Goal: Task Accomplishment & Management: Use online tool/utility

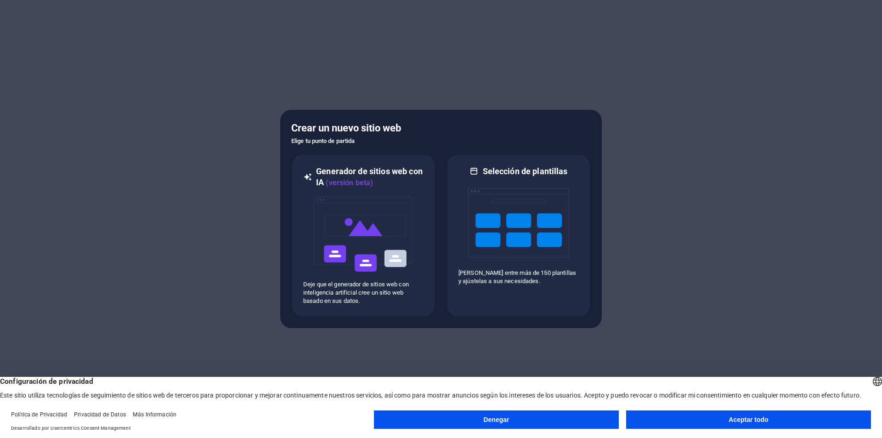
click at [710, 420] on button "Aceptar todo" at bounding box center [748, 419] width 245 height 18
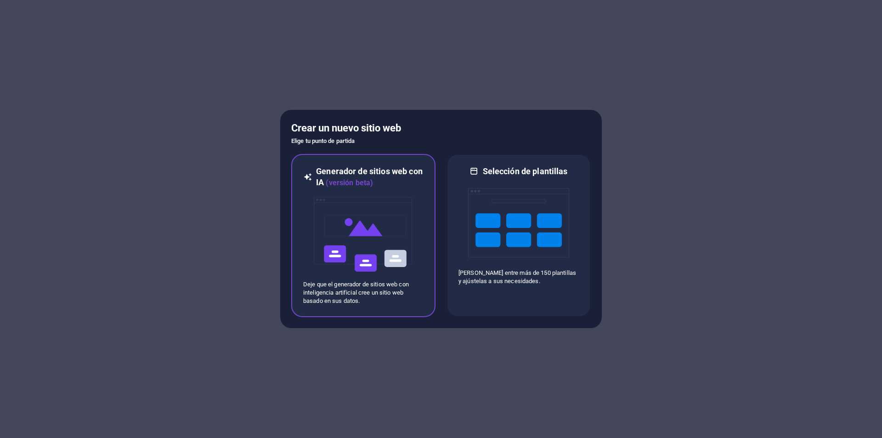
click at [425, 225] on div "Generador de sitios web con IA (versión beta) Deje que el generador de sitios w…" at bounding box center [363, 235] width 144 height 163
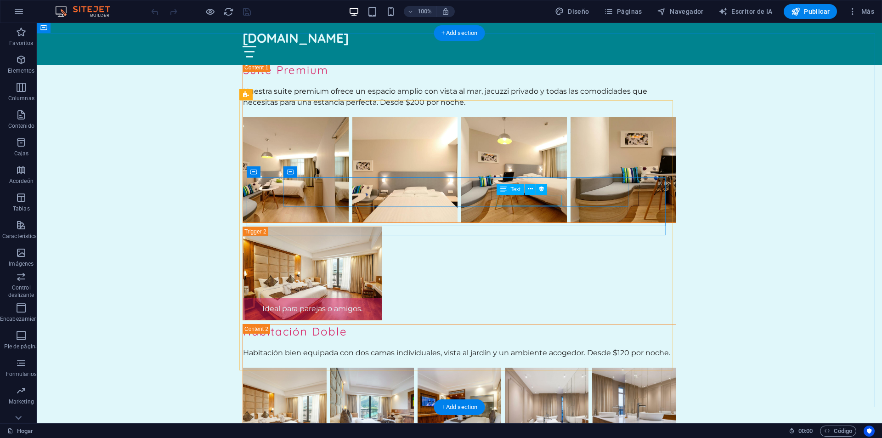
scroll to position [7628, 0]
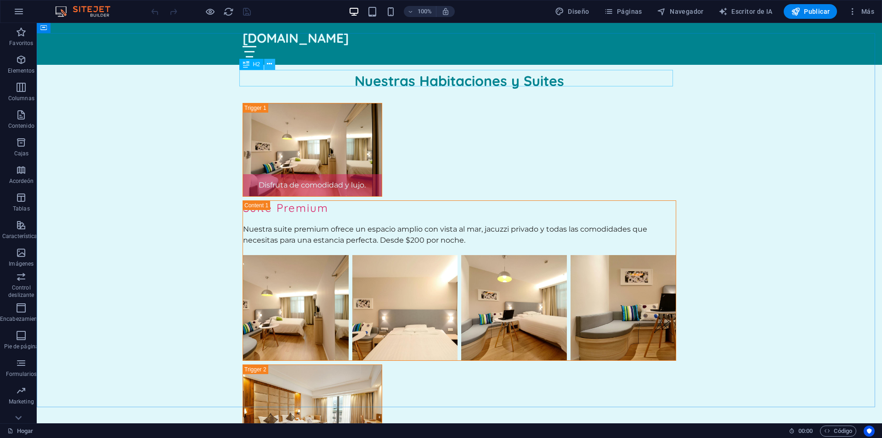
click at [268, 67] on icon at bounding box center [269, 64] width 5 height 10
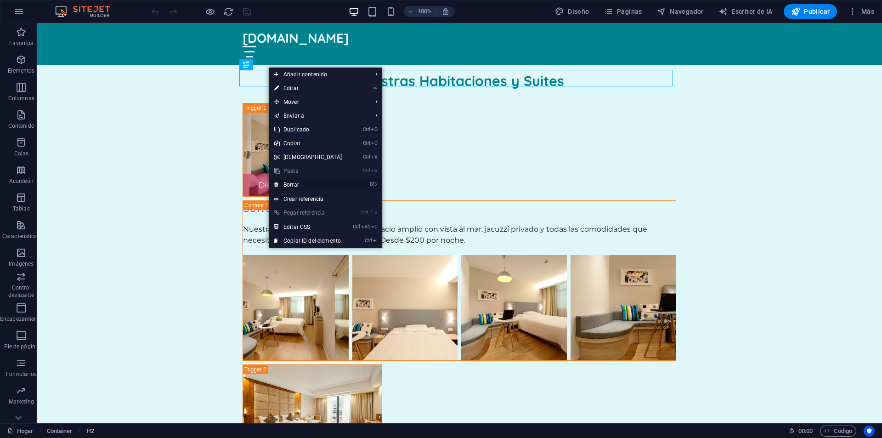
click at [295, 186] on font "Borrar" at bounding box center [292, 185] width 16 height 6
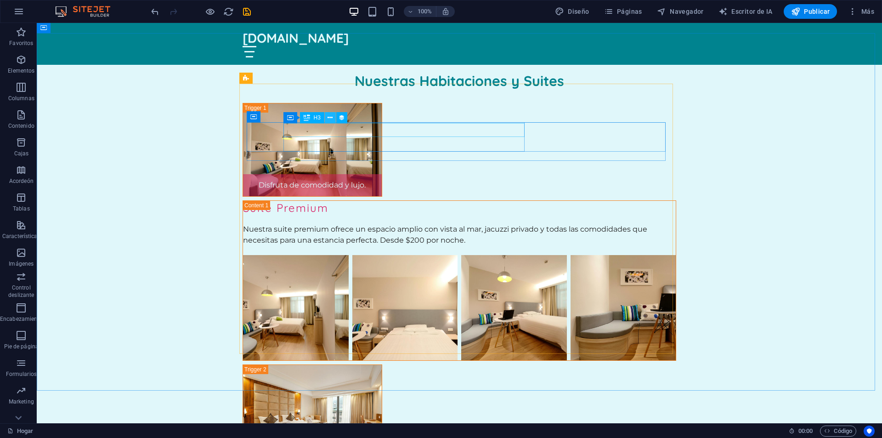
click at [332, 117] on icon at bounding box center [330, 118] width 5 height 10
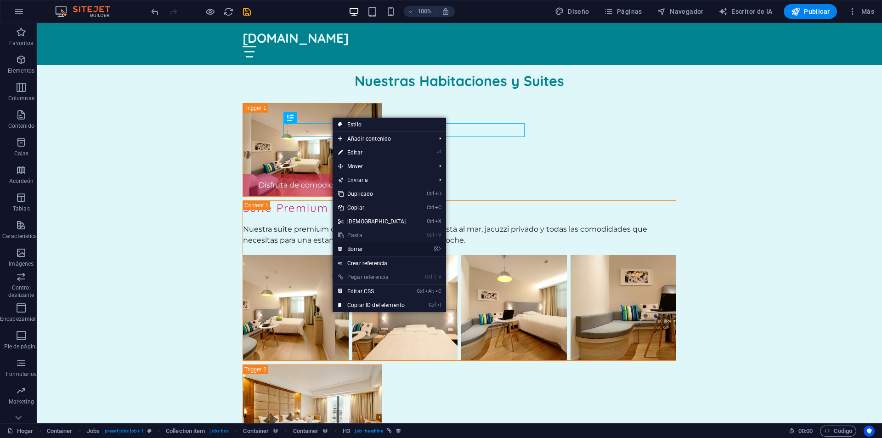
click at [367, 250] on link "⌦ Borrar" at bounding box center [372, 249] width 79 height 14
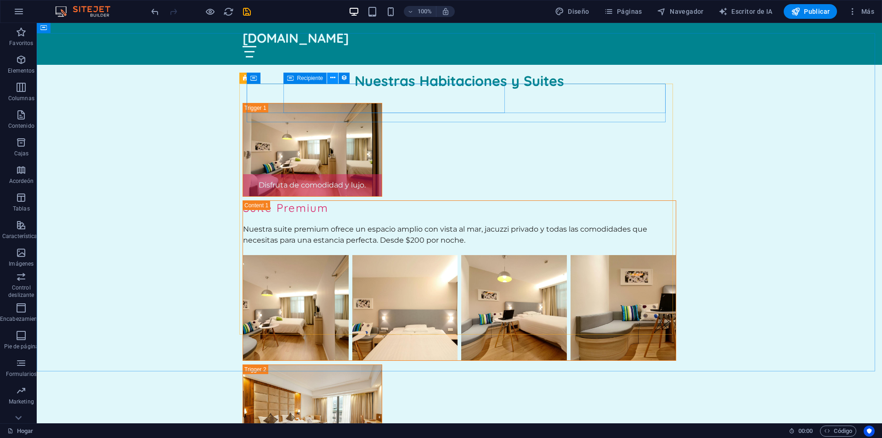
click at [333, 76] on icon at bounding box center [332, 78] width 5 height 10
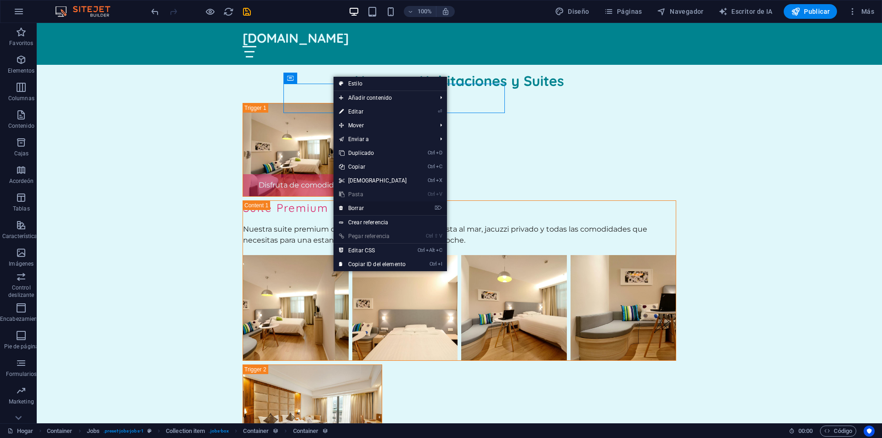
click at [349, 209] on font "Borrar" at bounding box center [356, 208] width 16 height 6
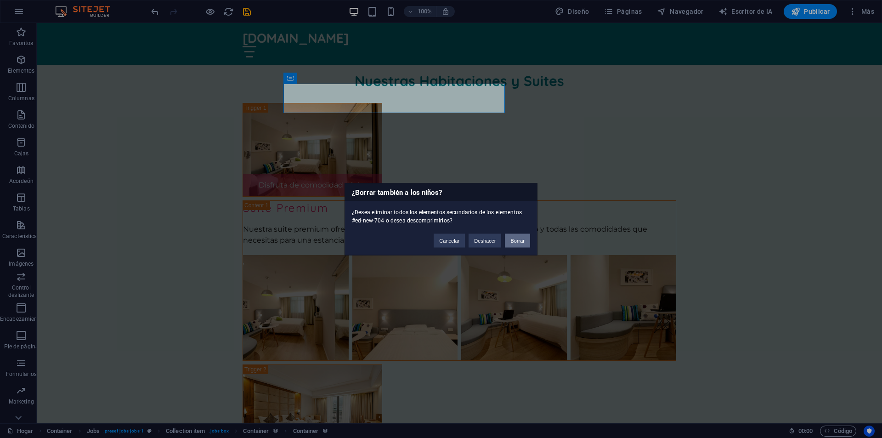
click at [522, 240] on font "Borrar" at bounding box center [517, 241] width 14 height 6
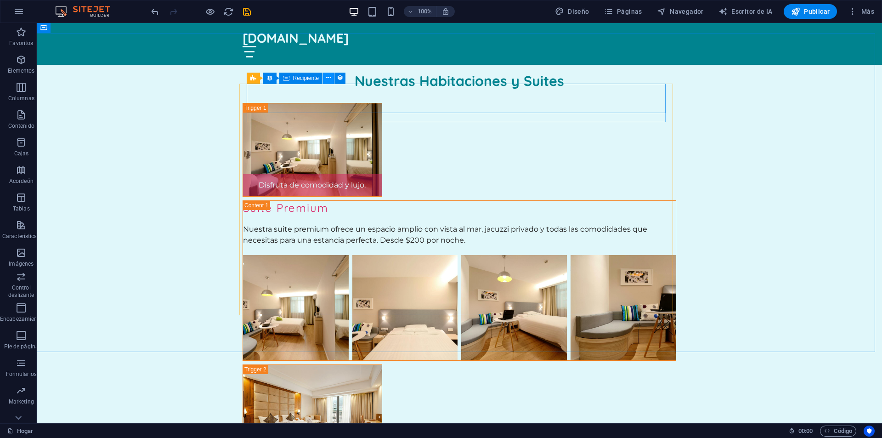
click at [327, 82] on icon at bounding box center [328, 78] width 5 height 10
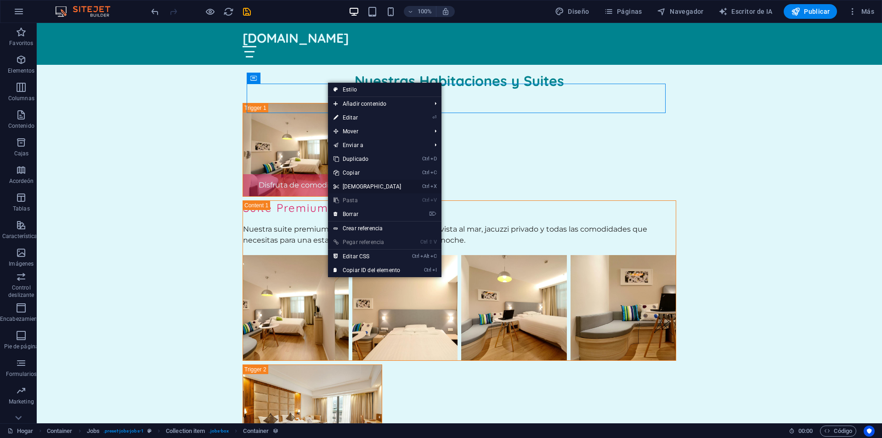
click at [348, 187] on font "[DEMOGRAPHIC_DATA]" at bounding box center [372, 186] width 59 height 6
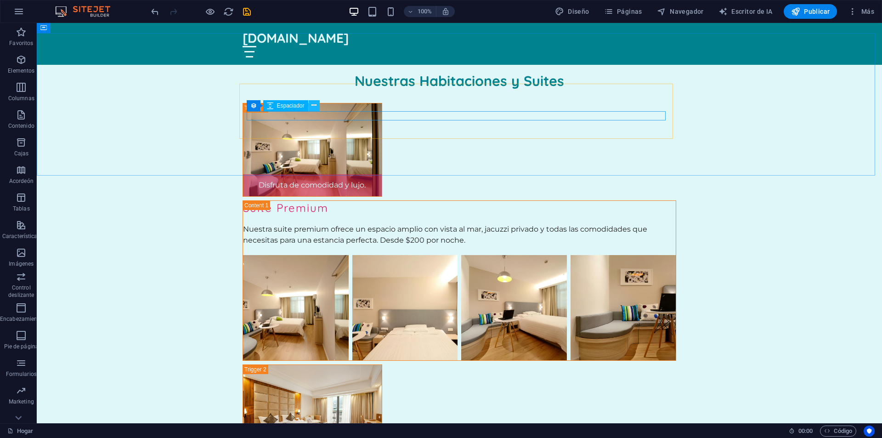
click at [314, 107] on icon at bounding box center [314, 106] width 5 height 10
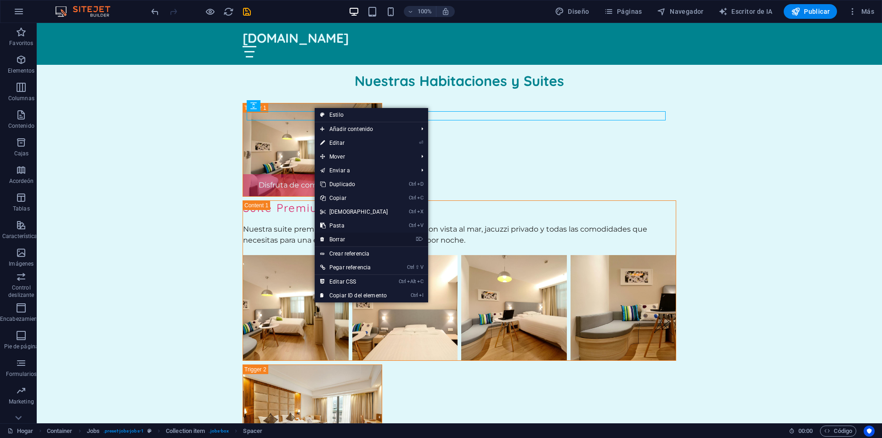
click at [350, 238] on link "⌦ Borrar" at bounding box center [354, 240] width 79 height 14
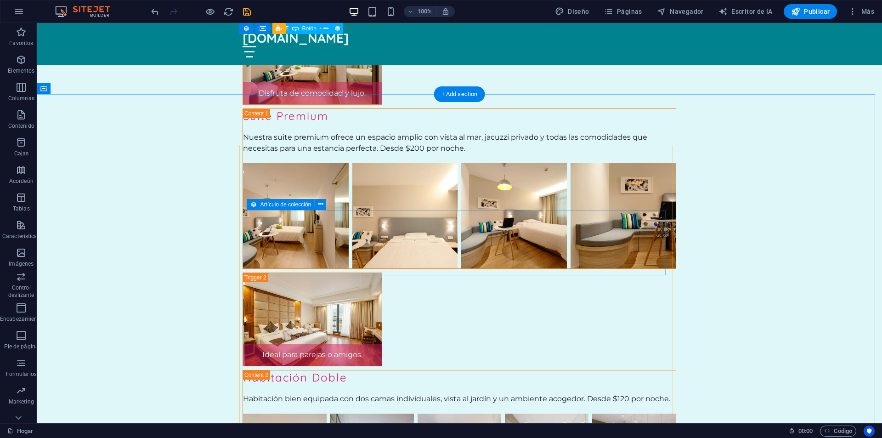
scroll to position [7536, 0]
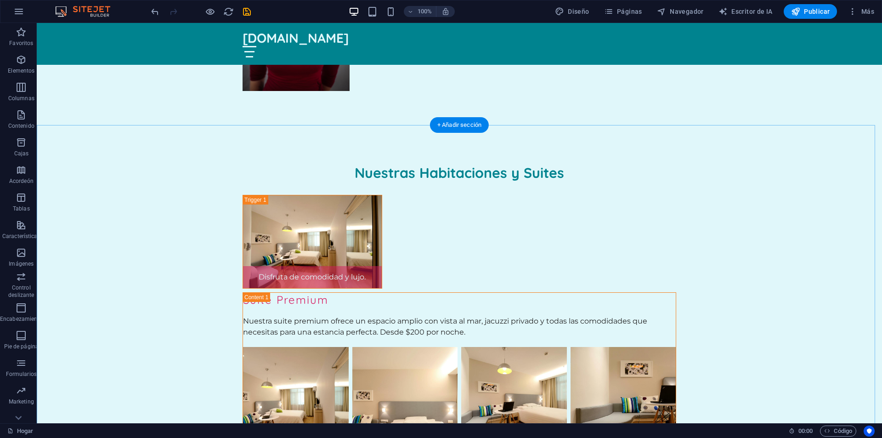
drag, startPoint x: 484, startPoint y: 150, endPoint x: 499, endPoint y: 138, distance: 19.0
click at [85, 120] on icon at bounding box center [86, 119] width 5 height 10
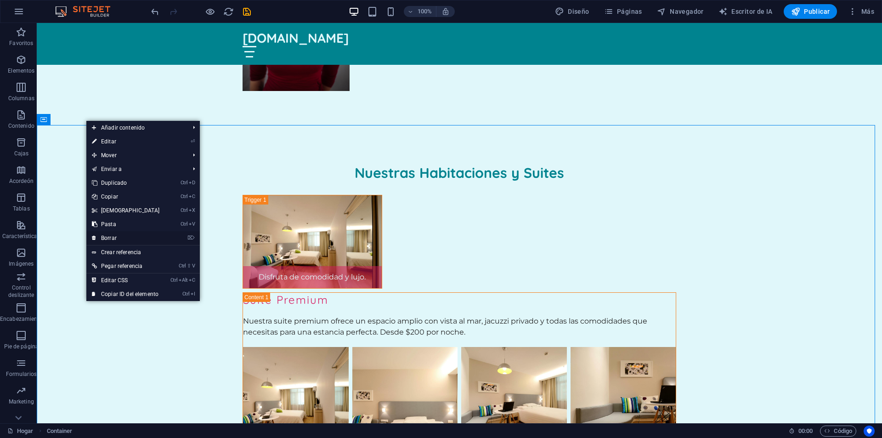
click at [108, 238] on font "Borrar" at bounding box center [109, 238] width 16 height 6
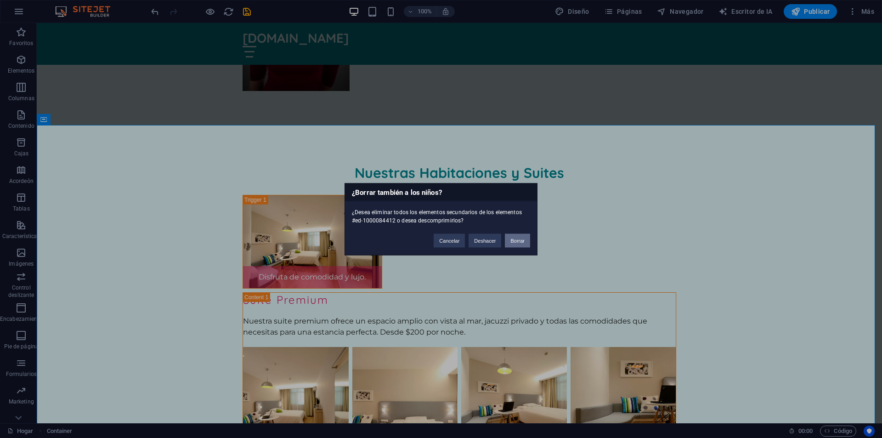
click at [519, 242] on font "Borrar" at bounding box center [517, 241] width 14 height 6
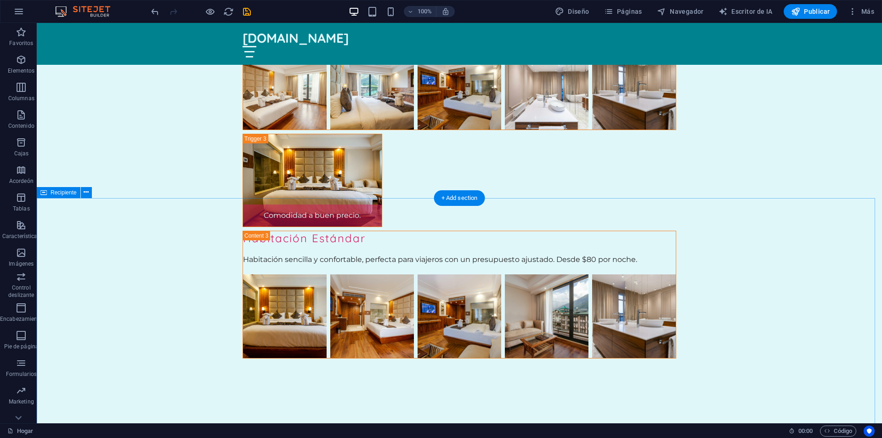
scroll to position [8179, 0]
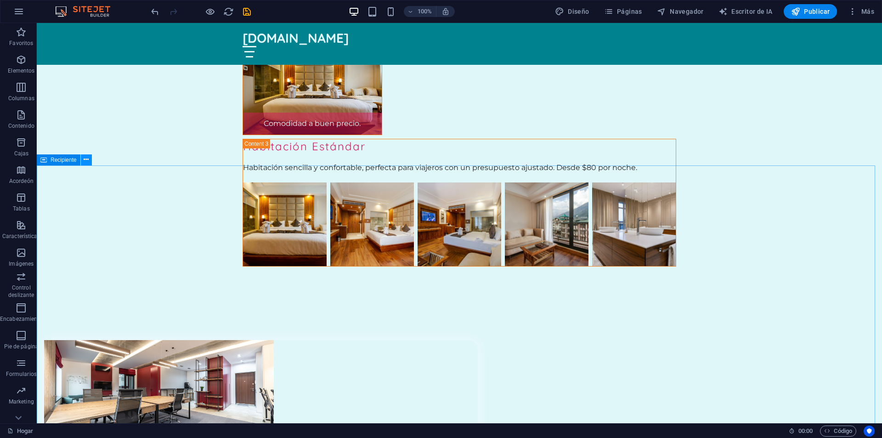
click at [87, 161] on icon at bounding box center [86, 160] width 5 height 10
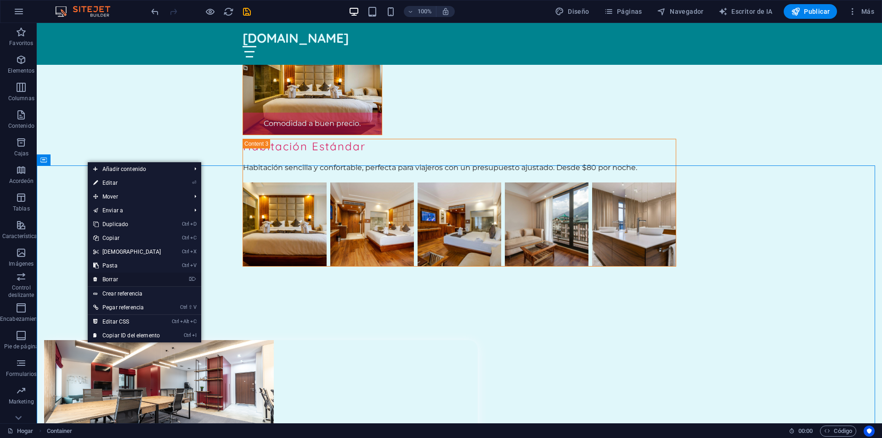
click at [112, 280] on font "Borrar" at bounding box center [110, 279] width 16 height 6
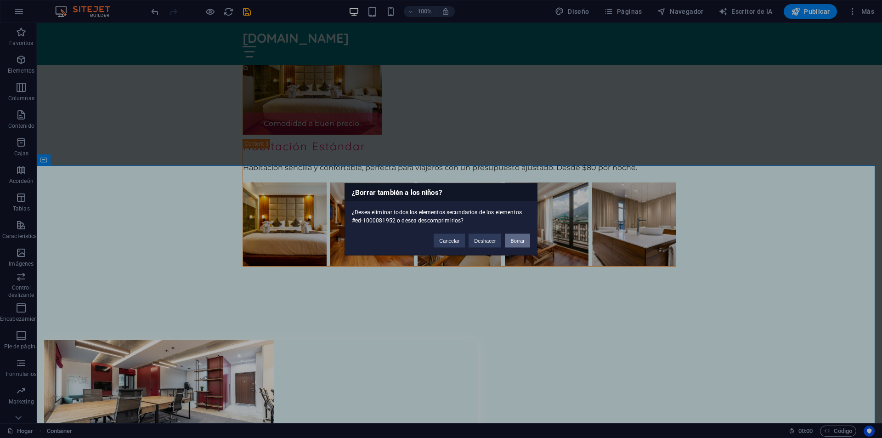
click at [512, 238] on font "Borrar" at bounding box center [517, 241] width 14 height 6
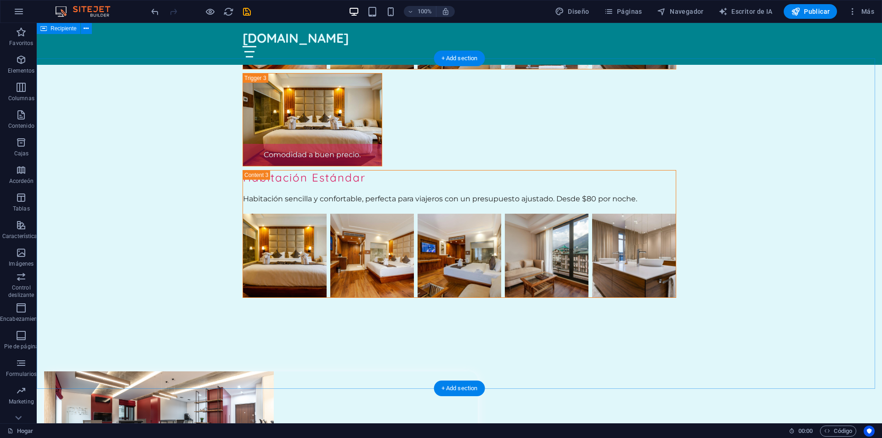
scroll to position [7920, 0]
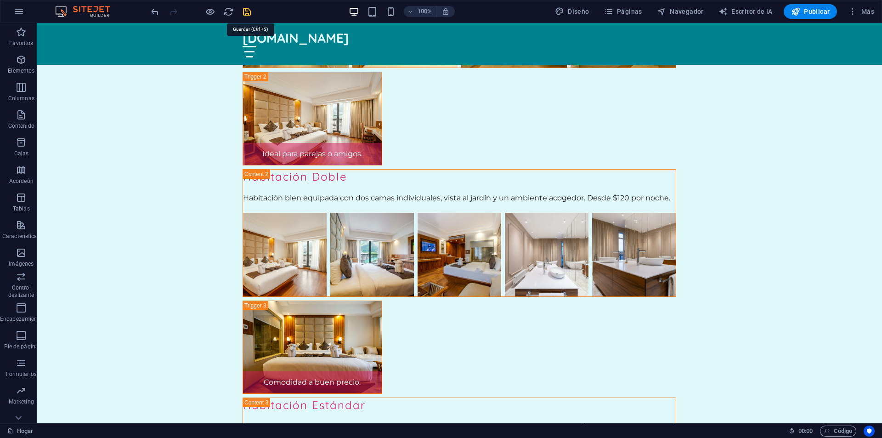
click at [244, 12] on icon "ahorrar" at bounding box center [247, 11] width 11 height 11
checkbox input "false"
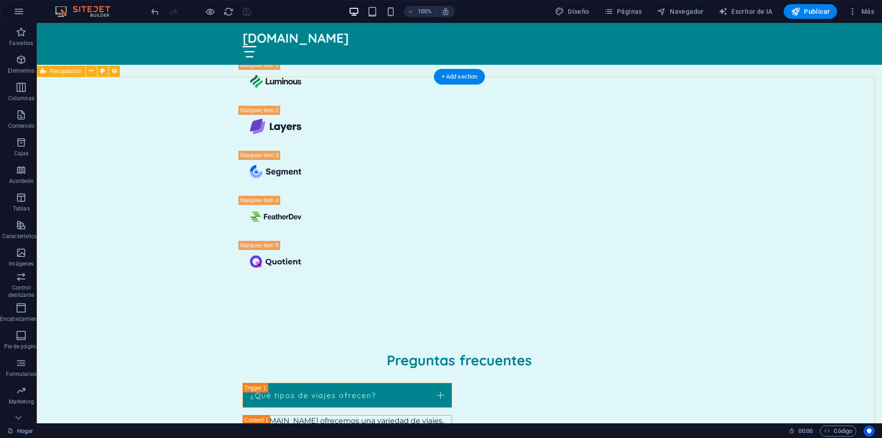
scroll to position [6450, 0]
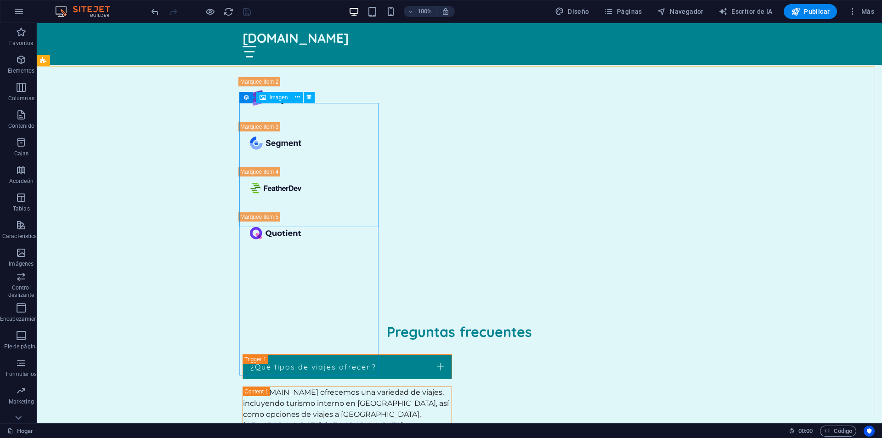
click at [267, 95] on div "Imagen" at bounding box center [274, 97] width 36 height 11
click at [271, 97] on font "Imagen" at bounding box center [279, 97] width 18 height 6
click at [245, 98] on icon at bounding box center [246, 97] width 6 height 11
click at [313, 98] on icon at bounding box center [313, 97] width 5 height 10
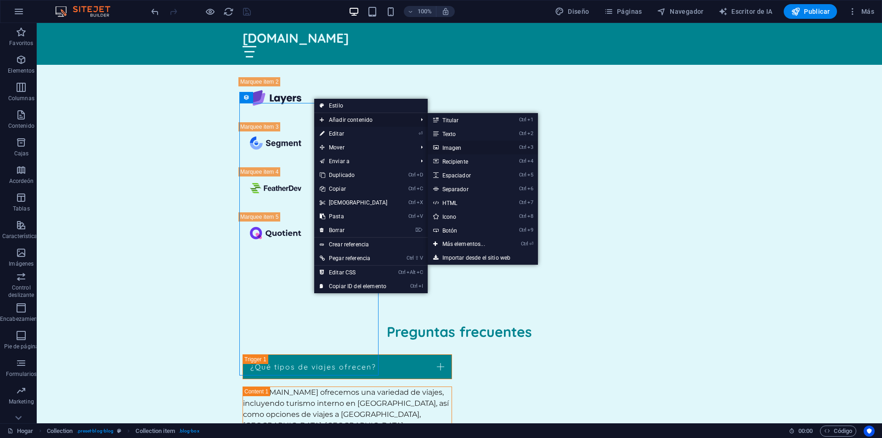
click at [447, 147] on font "Imagen" at bounding box center [451, 148] width 19 height 6
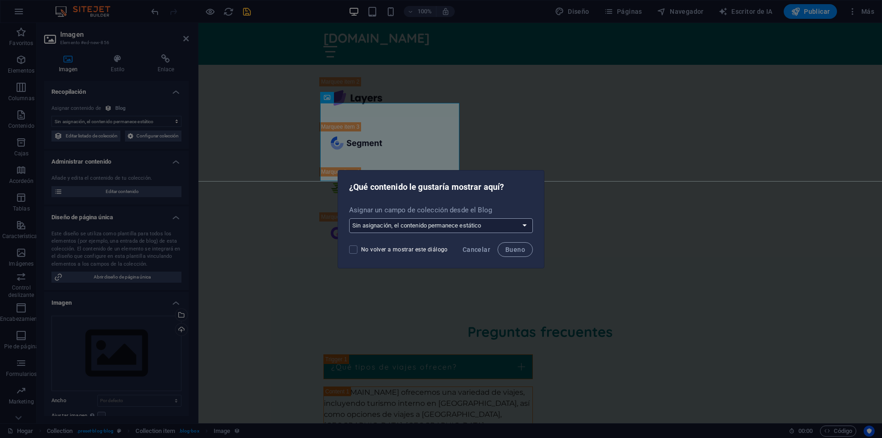
click at [524, 224] on select "Sin asignación, el contenido permanece estático Crear un nuevo campo Created at…" at bounding box center [441, 225] width 184 height 15
select select "image"
click at [350, 218] on select "Sin asignación, el contenido permanece estático Crear un nuevo campo Created at…" at bounding box center [441, 225] width 184 height 15
click at [506, 248] on font "Bueno" at bounding box center [515, 249] width 20 height 7
select select "image"
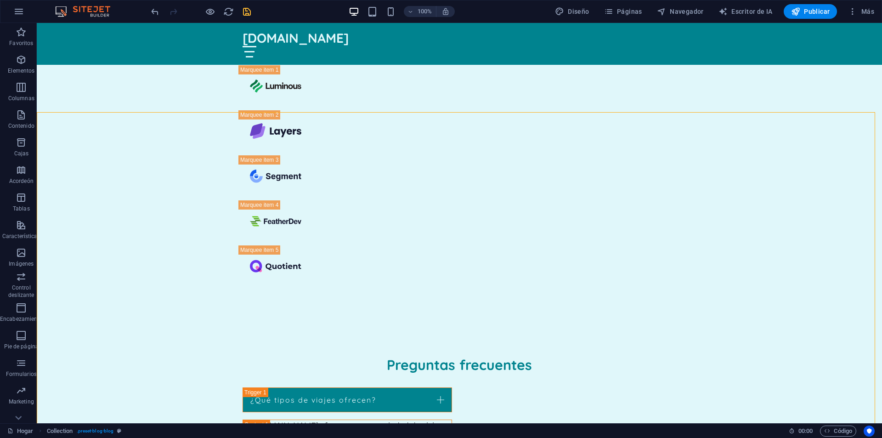
scroll to position [6404, 0]
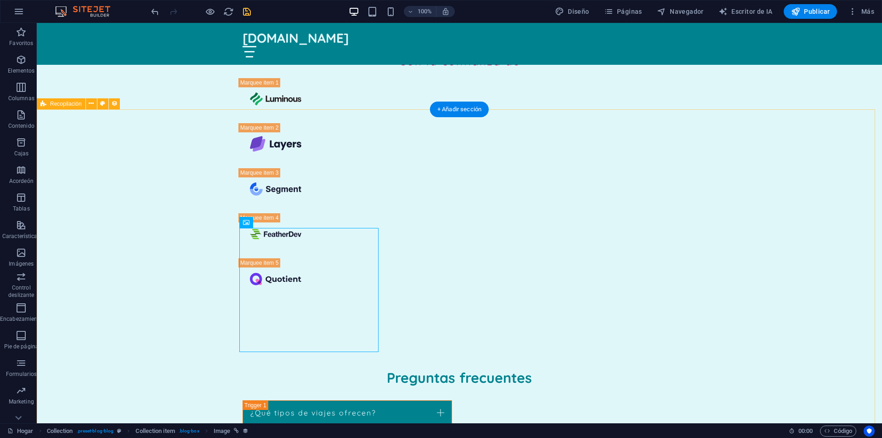
scroll to position [6496, 0]
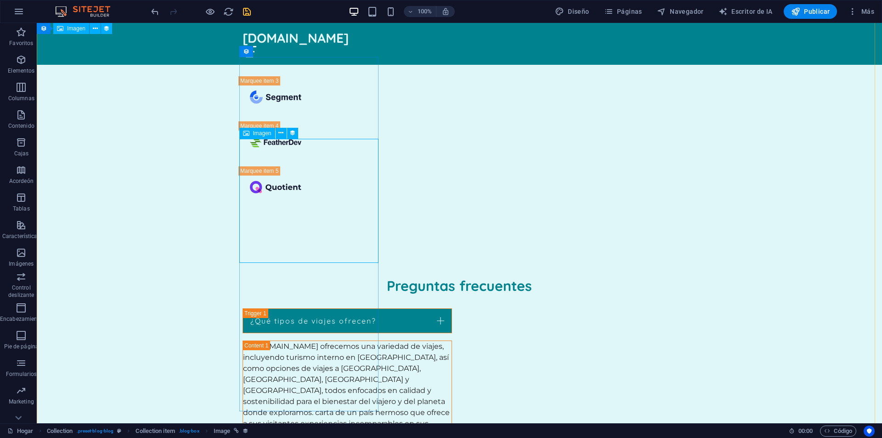
click at [258, 134] on font "Imagen" at bounding box center [262, 133] width 18 height 6
click at [267, 51] on div "Imagen" at bounding box center [274, 51] width 36 height 11
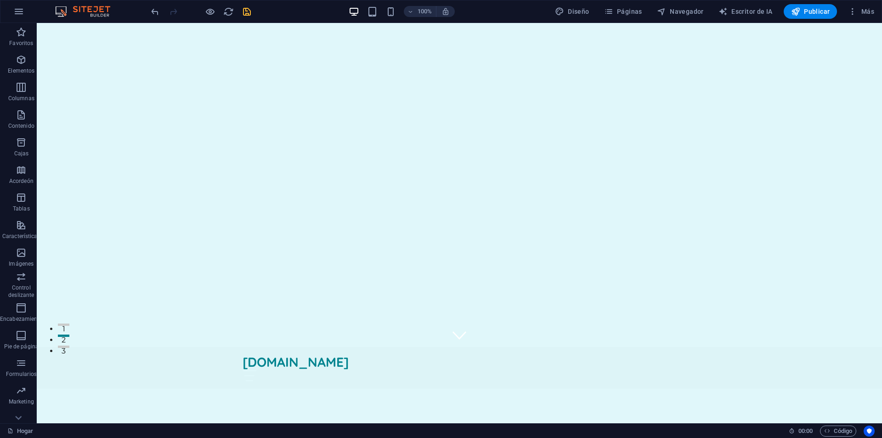
scroll to position [0, 0]
drag, startPoint x: 681, startPoint y: 11, endPoint x: 686, endPoint y: 10, distance: 5.6
click at [681, 11] on font "Navegador" at bounding box center [687, 11] width 34 height 7
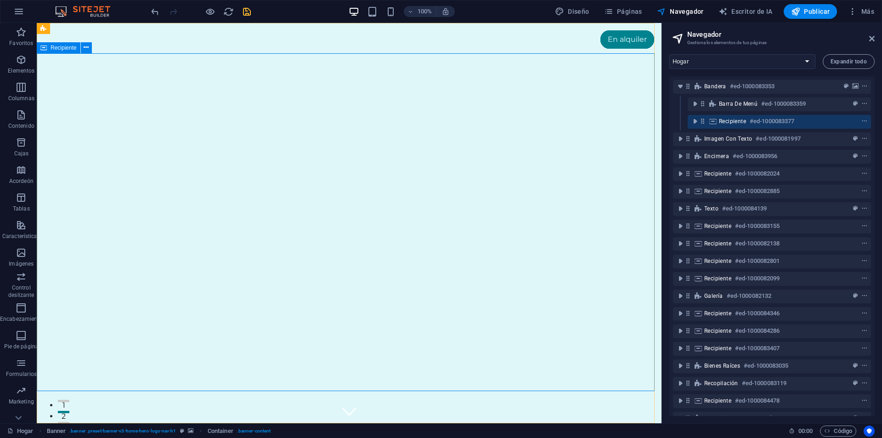
click at [43, 49] on icon at bounding box center [43, 47] width 6 height 11
click at [74, 45] on font "Recipiente" at bounding box center [64, 48] width 26 height 6
click at [85, 48] on icon at bounding box center [86, 48] width 5 height 10
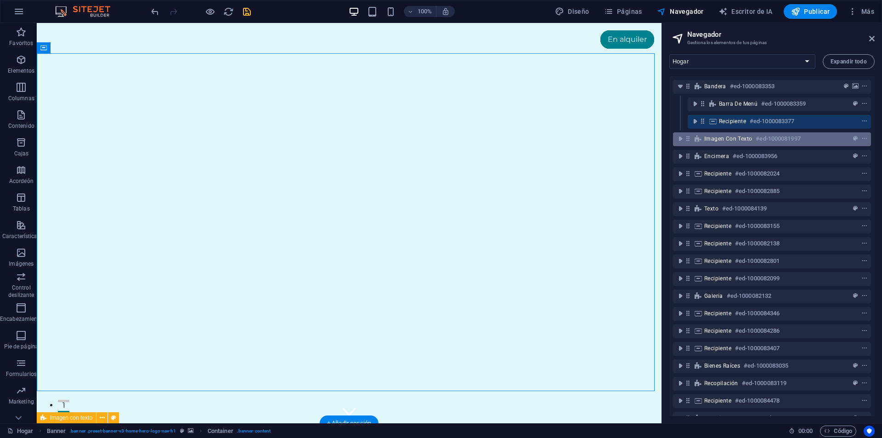
click at [709, 140] on font "Imagen con texto" at bounding box center [728, 139] width 48 height 6
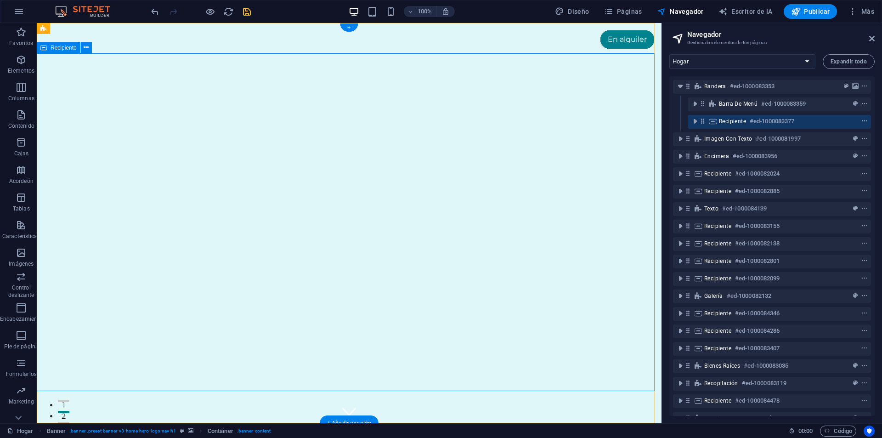
click at [866, 121] on span "menú contextual" at bounding box center [864, 121] width 9 height 6
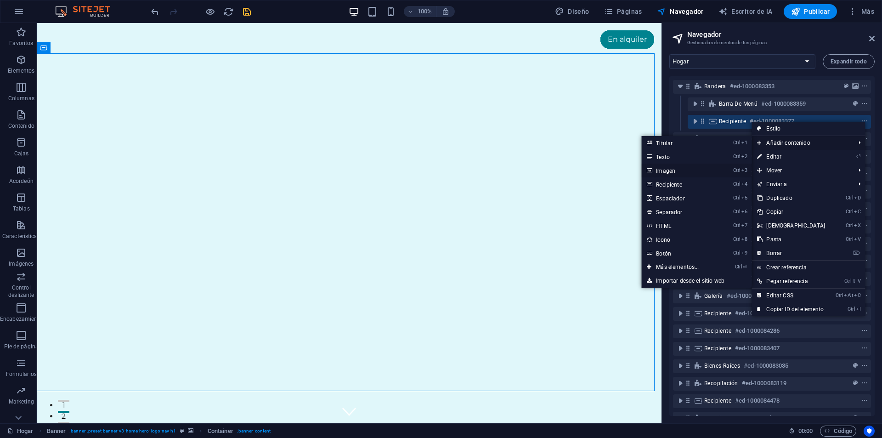
click at [663, 170] on font "Imagen" at bounding box center [665, 171] width 19 height 6
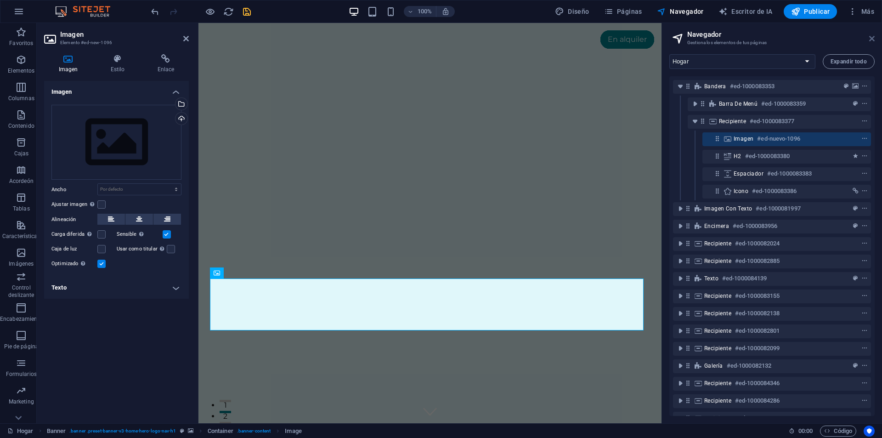
click at [869, 38] on icon at bounding box center [872, 38] width 6 height 7
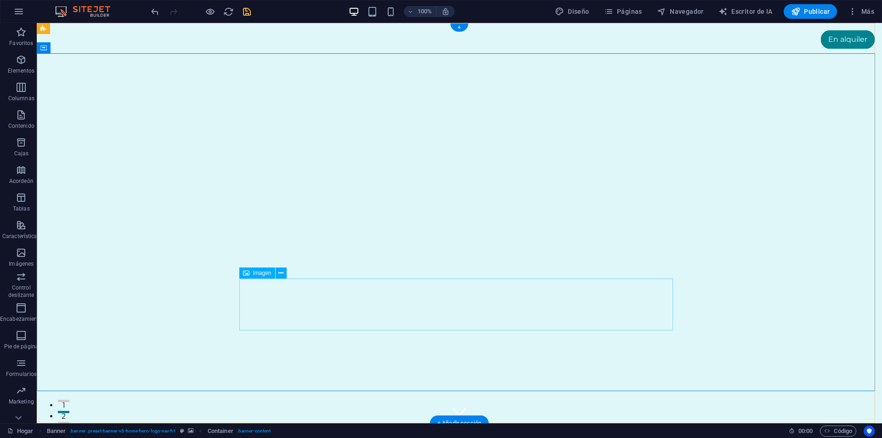
click at [283, 273] on icon at bounding box center [280, 273] width 5 height 10
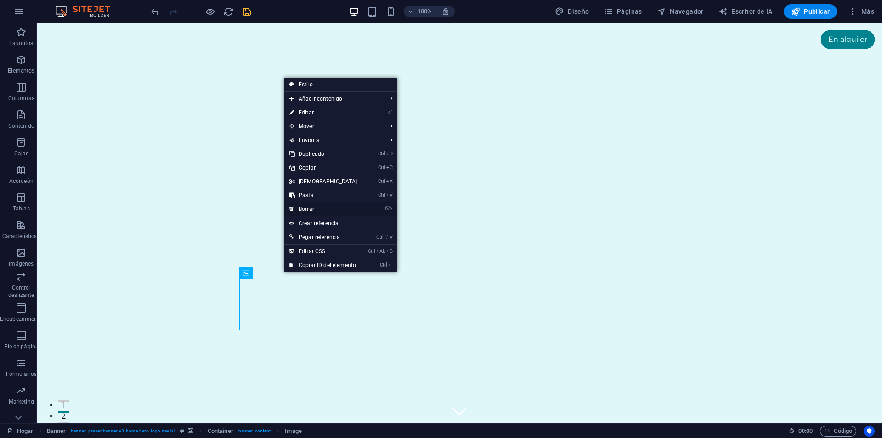
click at [306, 205] on link "⌦ Borrar" at bounding box center [323, 209] width 79 height 14
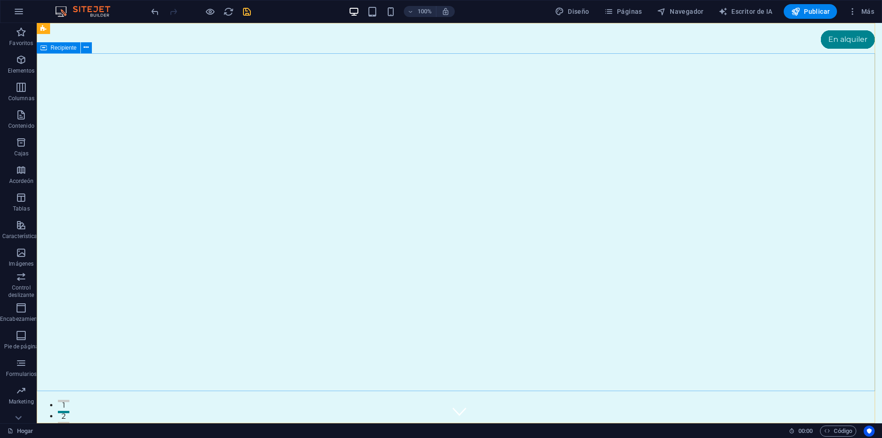
click at [58, 48] on font "Recipiente" at bounding box center [64, 48] width 26 height 6
click at [86, 46] on icon at bounding box center [86, 48] width 5 height 10
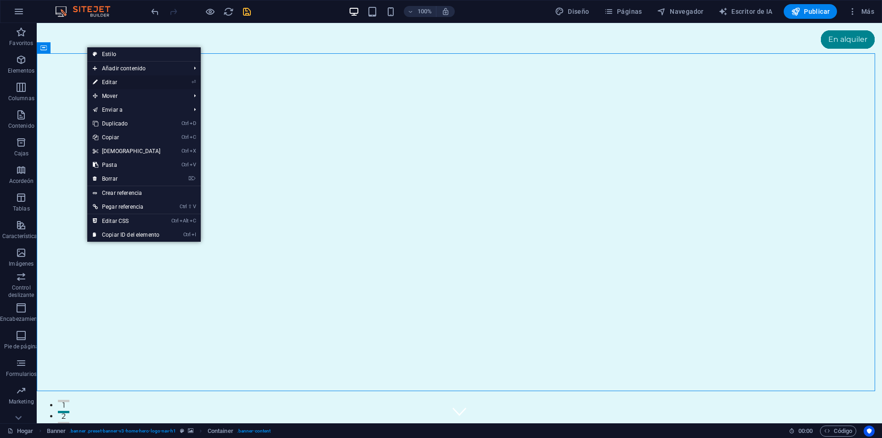
click at [112, 81] on font "Editar" at bounding box center [109, 82] width 15 height 6
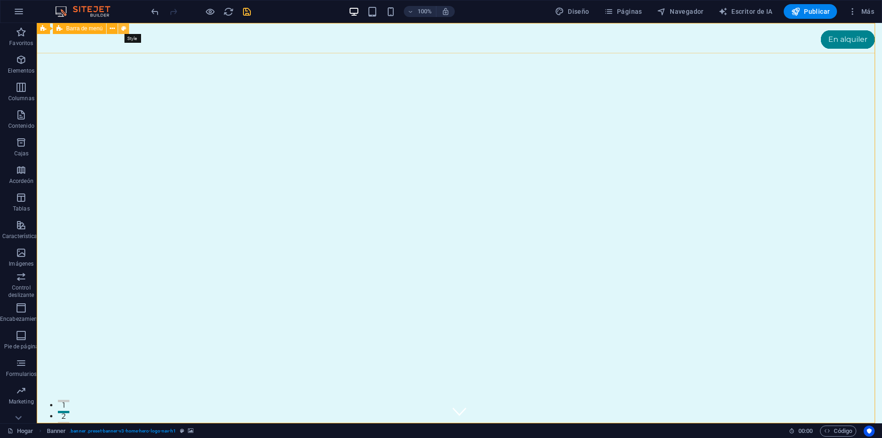
click at [125, 29] on icon at bounding box center [123, 29] width 5 height 10
select select "rem"
select select "preset-menu-v2-home-hero-logo-nav-h1-slogan-menu"
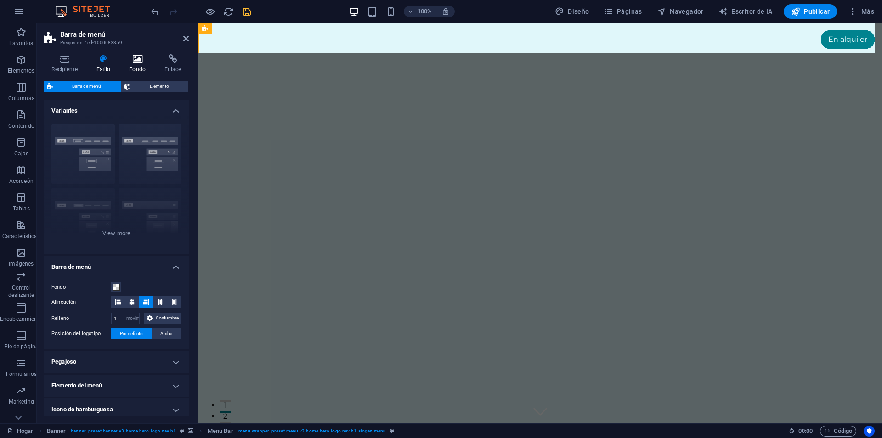
click at [139, 60] on icon at bounding box center [138, 58] width 32 height 9
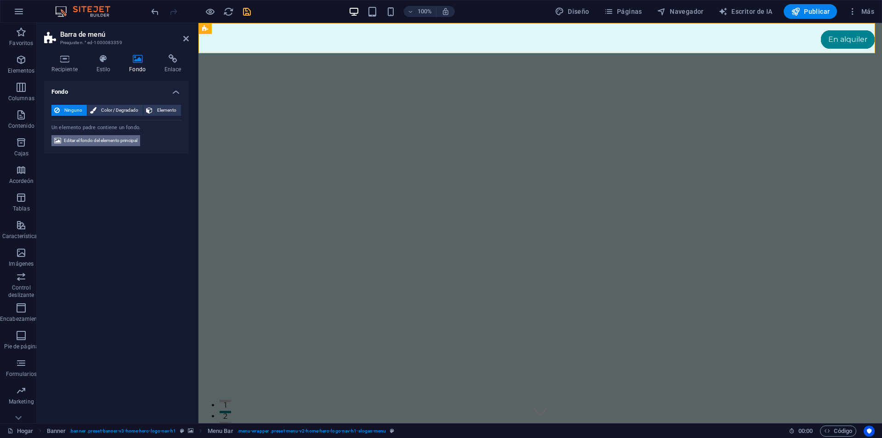
click at [114, 140] on font "Editar el fondo del elemento principal" at bounding box center [101, 140] width 74 height 5
select select "ms"
select select "s"
select select "progressive"
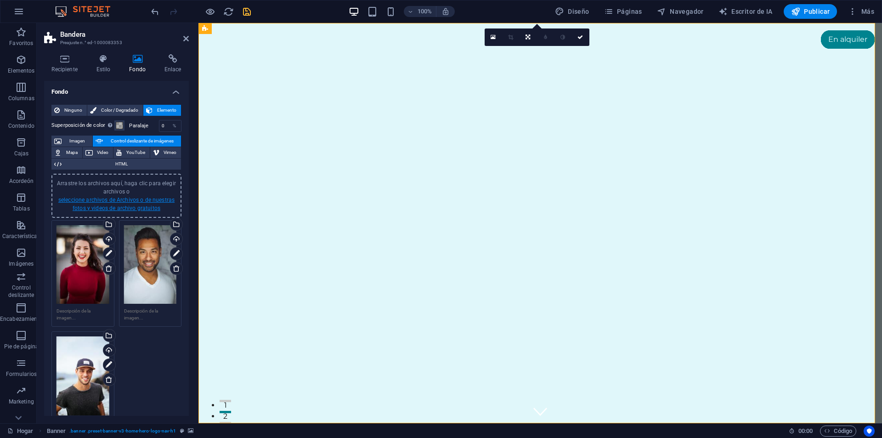
click at [125, 203] on font "seleccione archivos de Archivos o de nuestras fotos y videos de archivo gratuit…" at bounding box center [116, 204] width 116 height 15
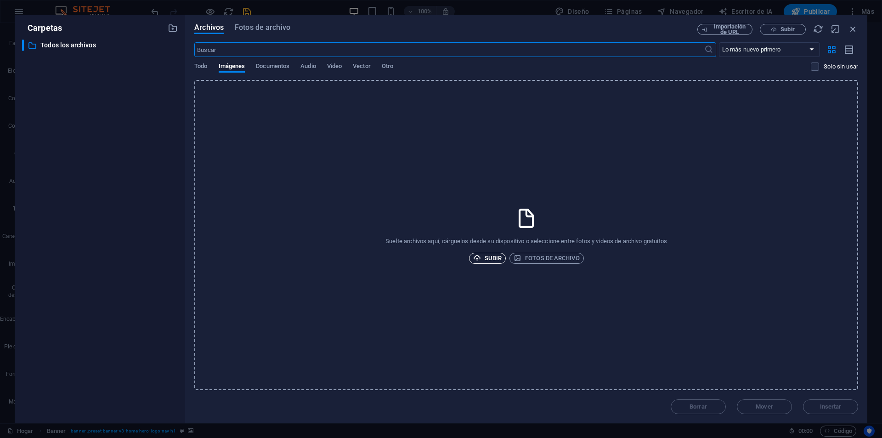
click at [487, 256] on font "Subir" at bounding box center [493, 258] width 17 height 7
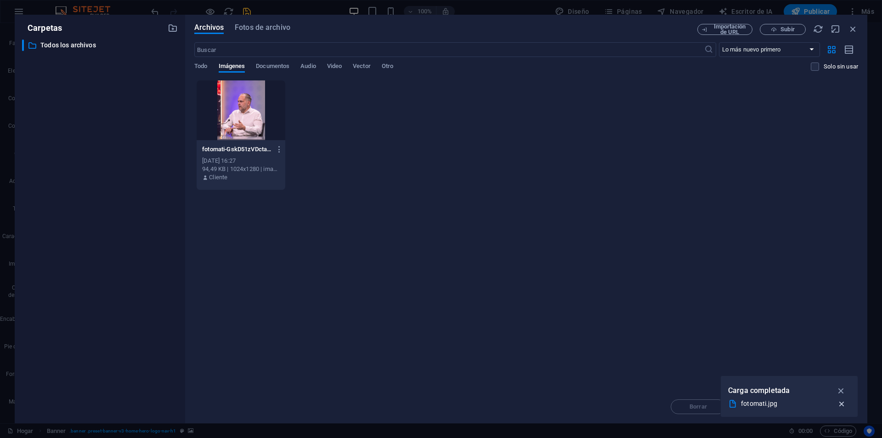
click at [842, 404] on icon "button" at bounding box center [842, 403] width 10 height 9
click at [817, 404] on div "Borrar Mover Insertar" at bounding box center [526, 402] width 664 height 24
click at [278, 122] on div at bounding box center [241, 110] width 89 height 60
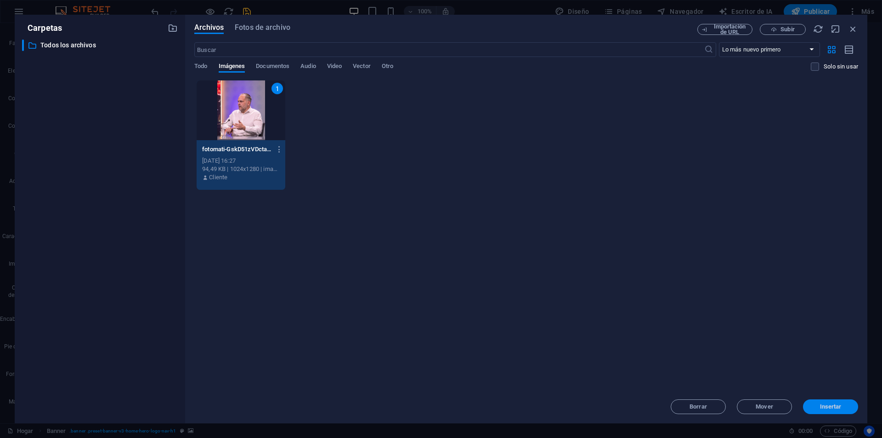
click at [829, 403] on font "Insertar" at bounding box center [831, 406] width 22 height 7
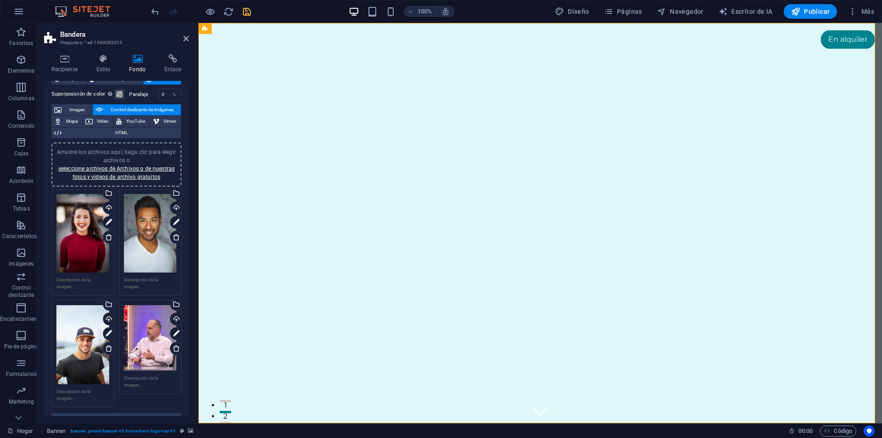
scroll to position [46, 0]
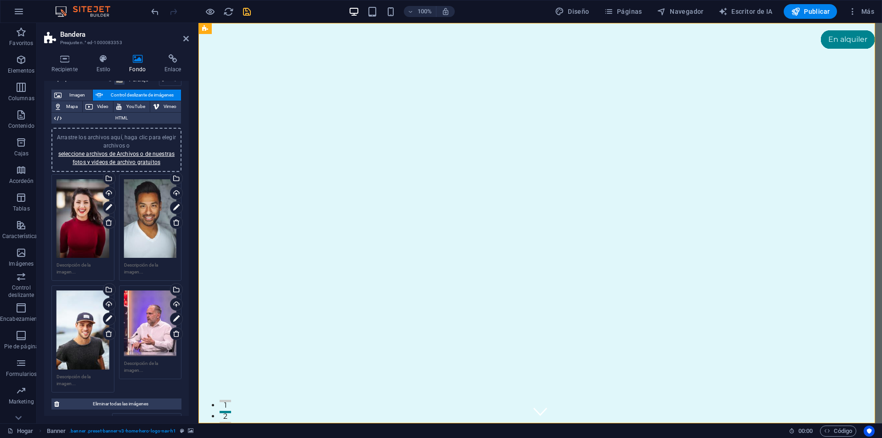
click at [142, 240] on div "Arrastre los archivos aquí, haga clic para elegir archivos o seleccione archivo…" at bounding box center [150, 218] width 53 height 79
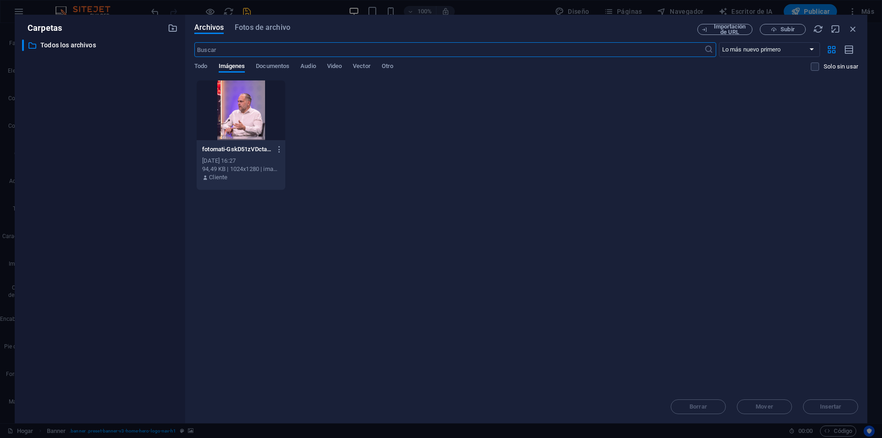
click at [229, 127] on div at bounding box center [241, 110] width 89 height 60
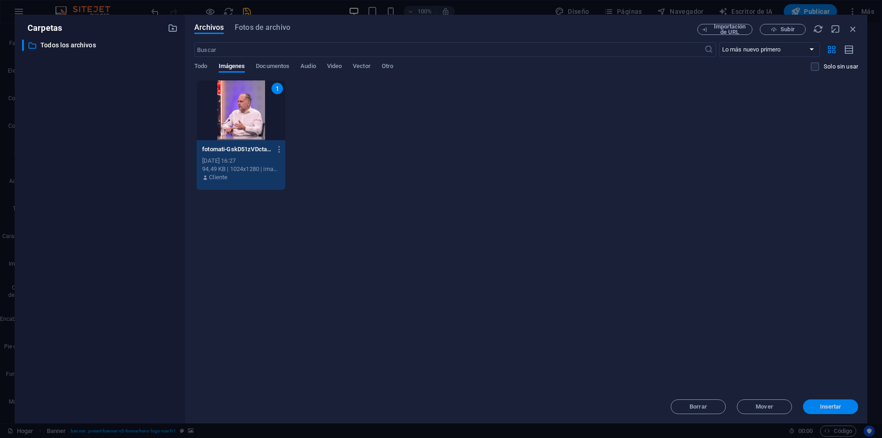
click at [819, 409] on button "Insertar" at bounding box center [830, 406] width 55 height 15
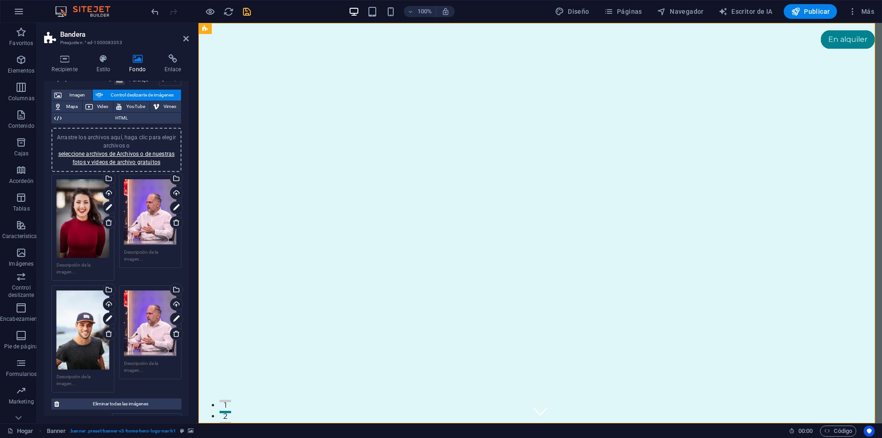
click at [84, 229] on div "Arrastre los archivos aquí, haga clic para elegir archivos o seleccione archivo…" at bounding box center [83, 218] width 53 height 79
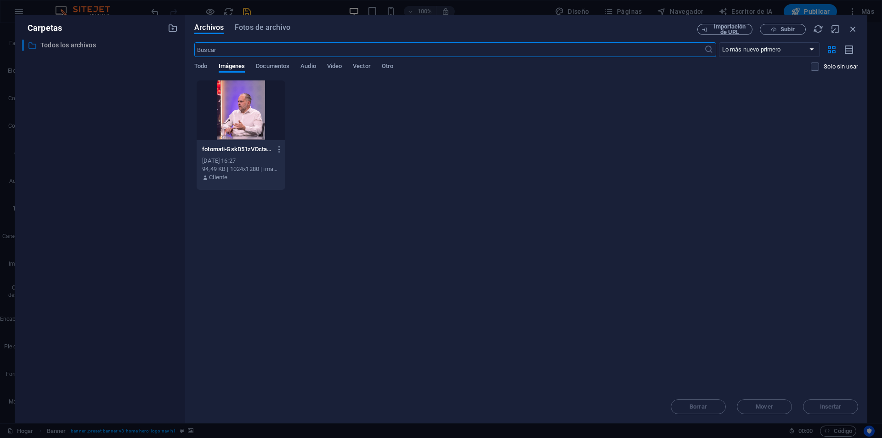
click at [85, 43] on font "Todos los archivos" at bounding box center [68, 44] width 56 height 7
click at [544, 330] on div "Suelta archivos aquí para cargarlos instantáneamente fotomati-GskD51zVDctaRfhnO…" at bounding box center [526, 235] width 664 height 310
click at [853, 25] on icon "button" at bounding box center [853, 29] width 10 height 10
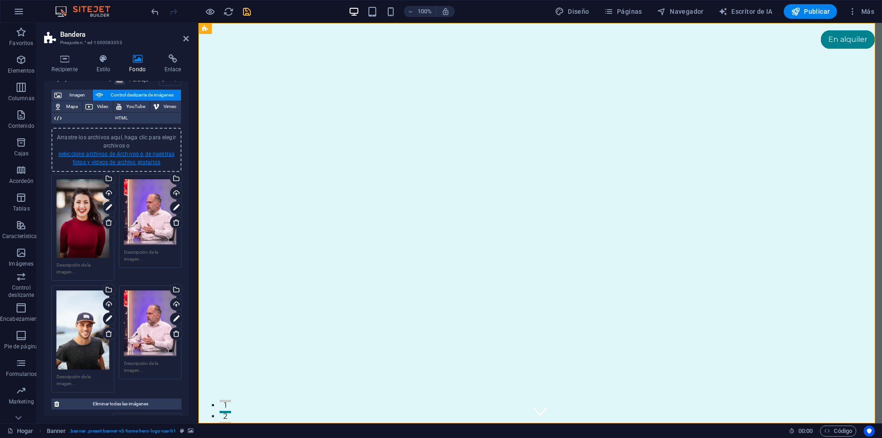
click at [124, 157] on font "seleccione archivos de Archivos o de nuestras fotos y videos de archivo gratuit…" at bounding box center [116, 158] width 116 height 15
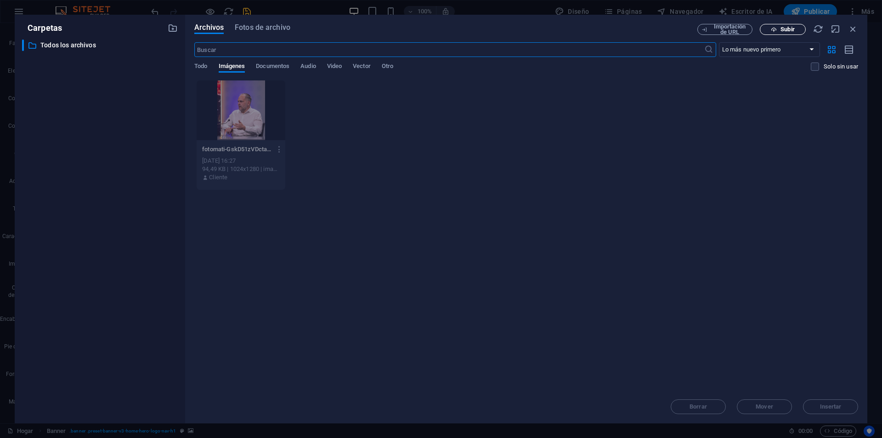
click at [792, 31] on font "Subir" at bounding box center [788, 29] width 14 height 7
click at [855, 30] on icon "button" at bounding box center [853, 29] width 10 height 10
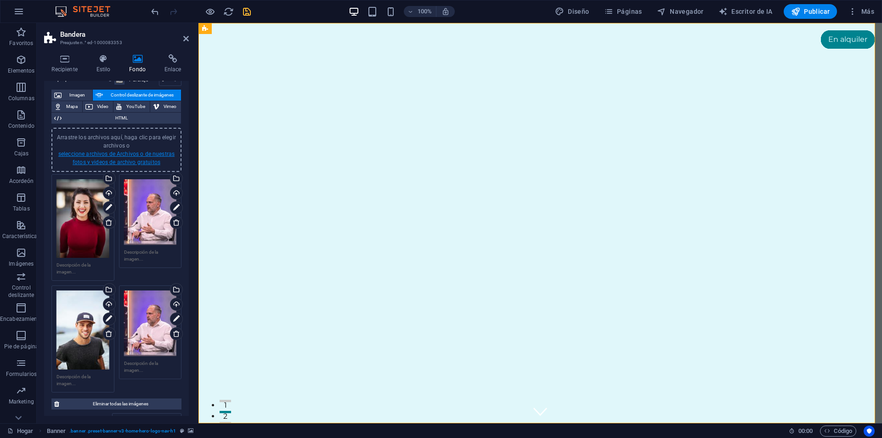
click at [107, 163] on font "seleccione archivos de Archivos o de nuestras fotos y videos de archivo gratuit…" at bounding box center [116, 158] width 116 height 15
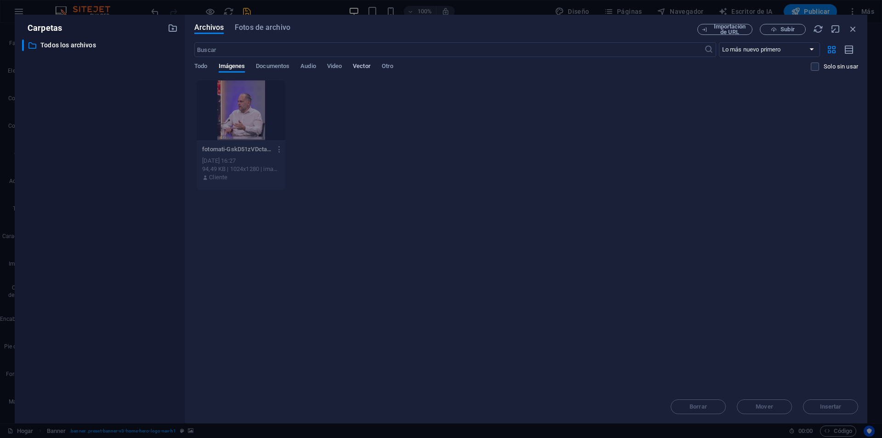
click at [361, 67] on font "Vector" at bounding box center [362, 65] width 18 height 7
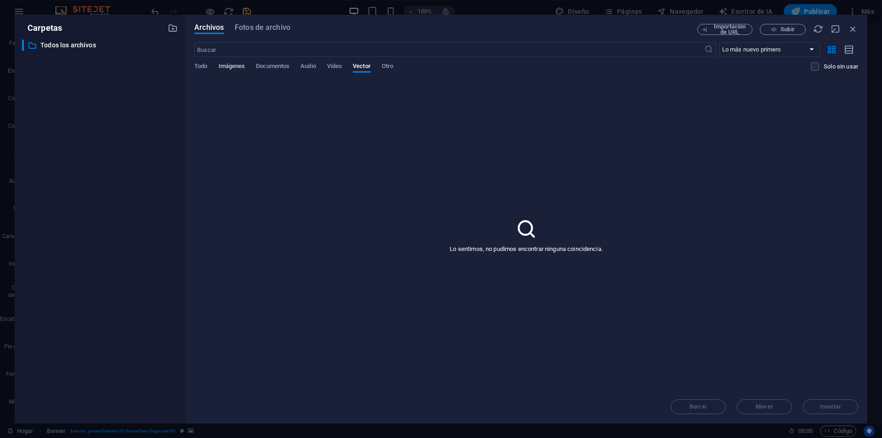
click at [229, 67] on font "Imágenes" at bounding box center [232, 65] width 27 height 7
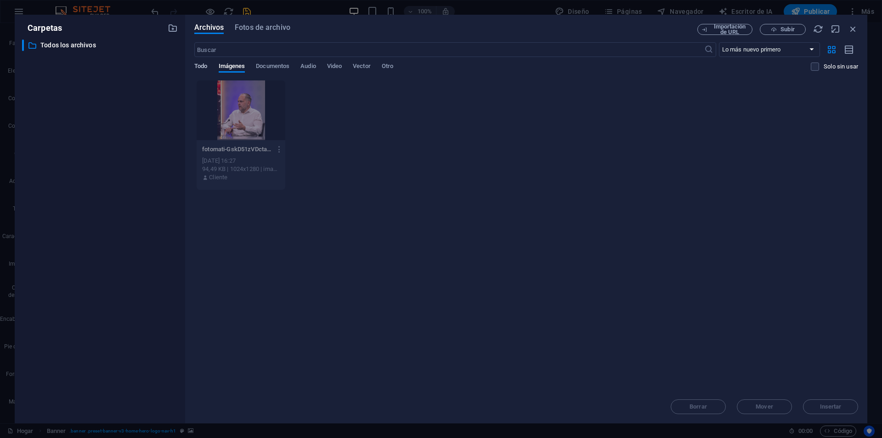
click at [200, 67] on font "Todo" at bounding box center [200, 65] width 13 height 7
click at [272, 28] on font "Fotos de archivo" at bounding box center [263, 27] width 56 height 9
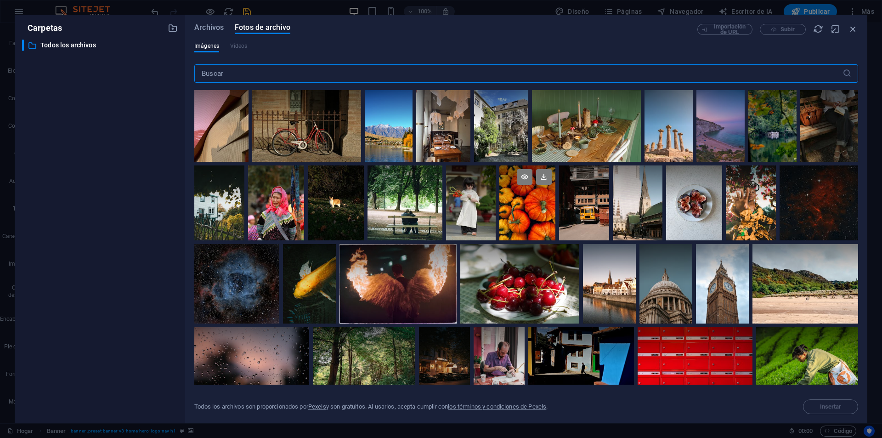
scroll to position [92, 0]
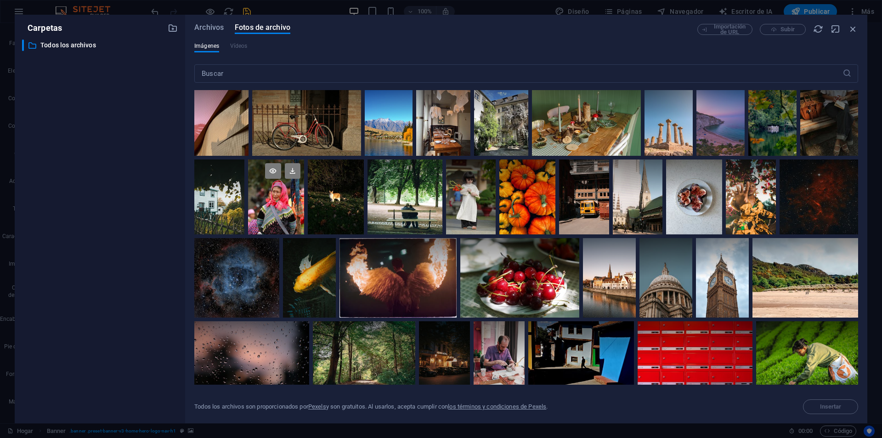
click at [299, 223] on div at bounding box center [276, 196] width 56 height 75
click at [815, 361] on div at bounding box center [807, 359] width 102 height 77
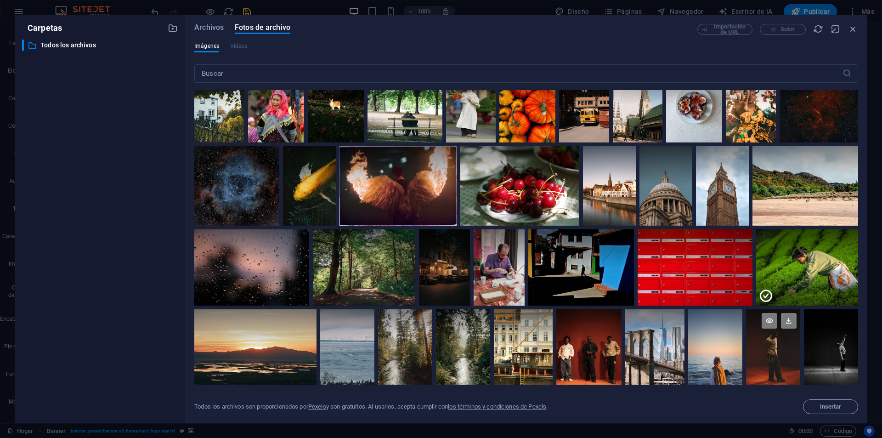
scroll to position [276, 0]
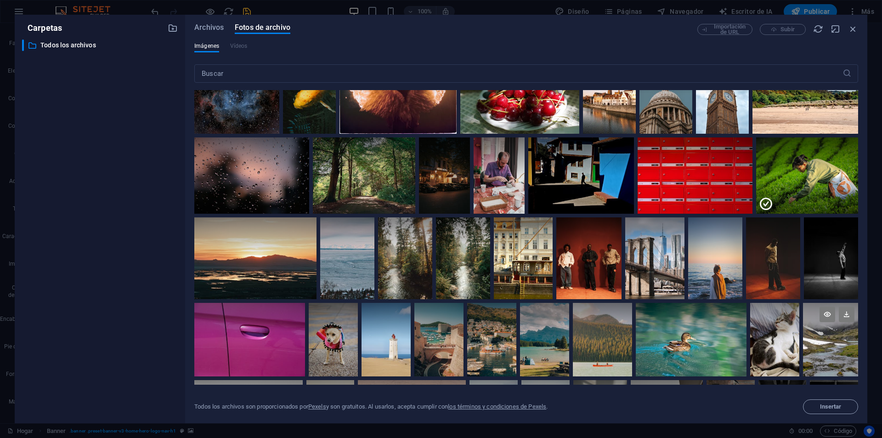
click at [824, 365] on div at bounding box center [830, 340] width 55 height 74
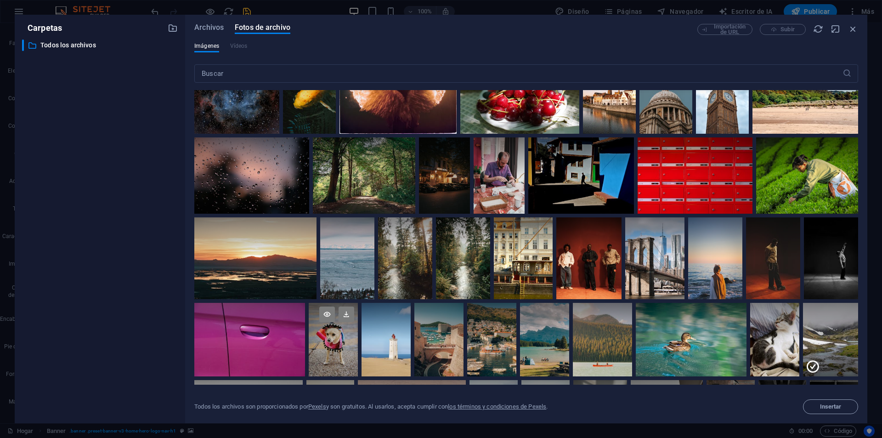
click at [328, 353] on div at bounding box center [333, 340] width 49 height 74
click at [831, 408] on font "Insertar" at bounding box center [831, 406] width 22 height 7
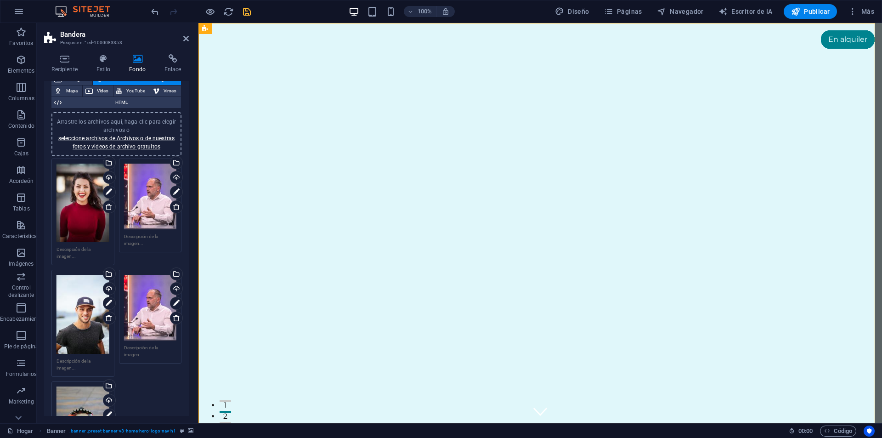
scroll to position [46, 0]
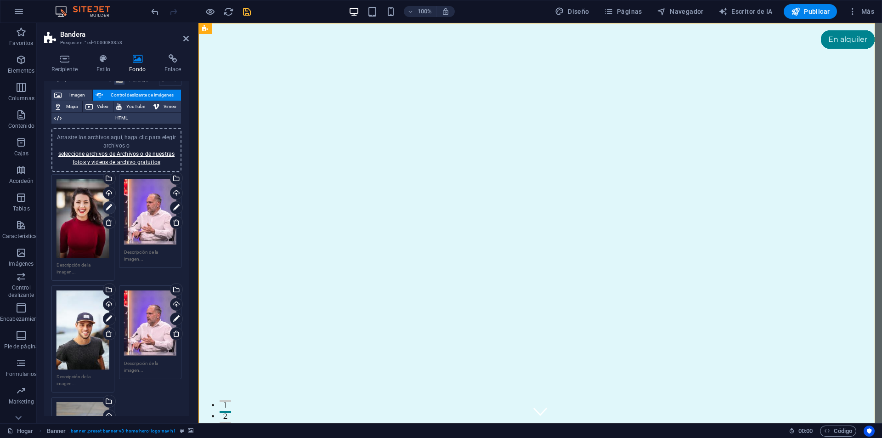
click at [107, 208] on icon at bounding box center [109, 207] width 6 height 11
click at [109, 205] on icon at bounding box center [109, 207] width 6 height 11
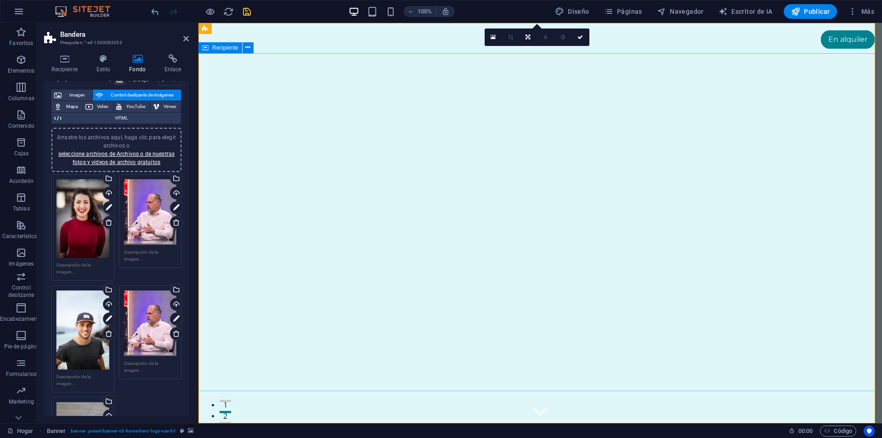
drag, startPoint x: 427, startPoint y: 289, endPoint x: 590, endPoint y: 288, distance: 162.7
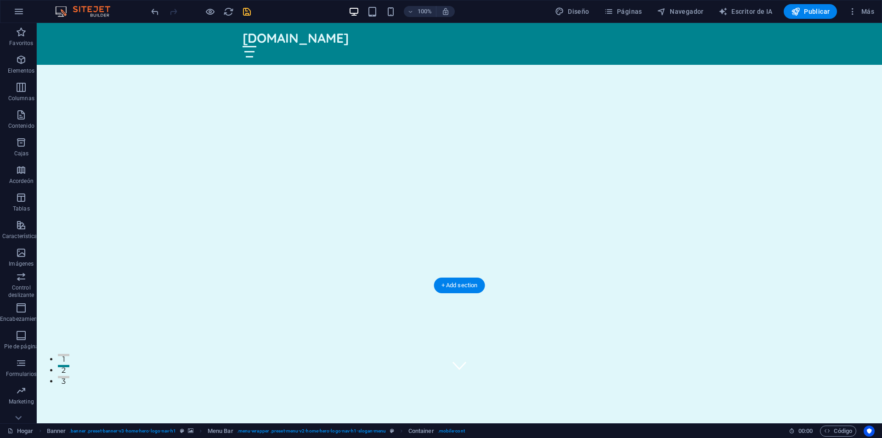
scroll to position [138, 0]
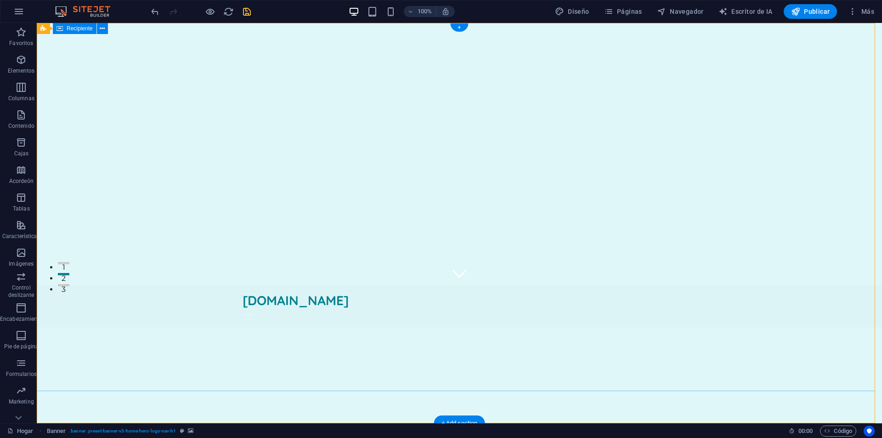
scroll to position [0, 0]
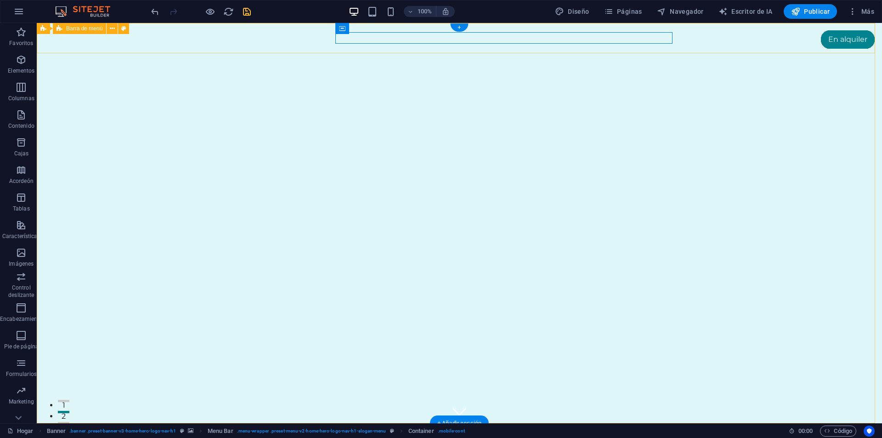
click at [718, 423] on div "[DOMAIN_NAME] Inicio Sobre nosotros Servicios Preguntas frecuentes Contacto" at bounding box center [459, 444] width 845 height 42
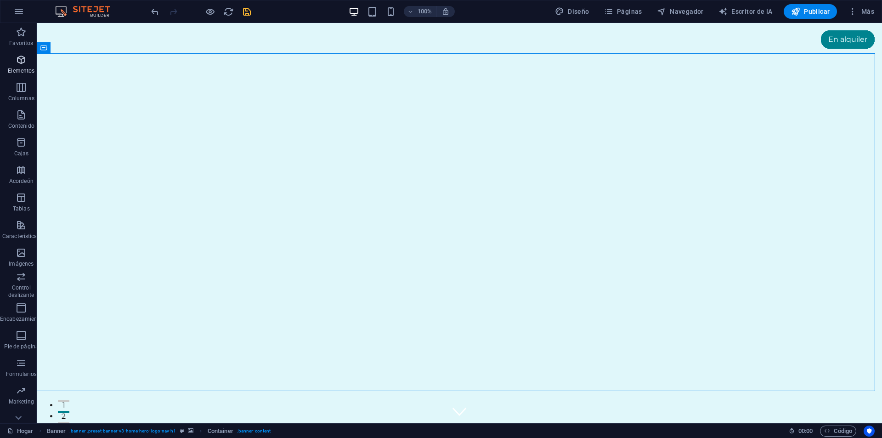
click at [23, 68] on font "Elementos" at bounding box center [21, 71] width 27 height 6
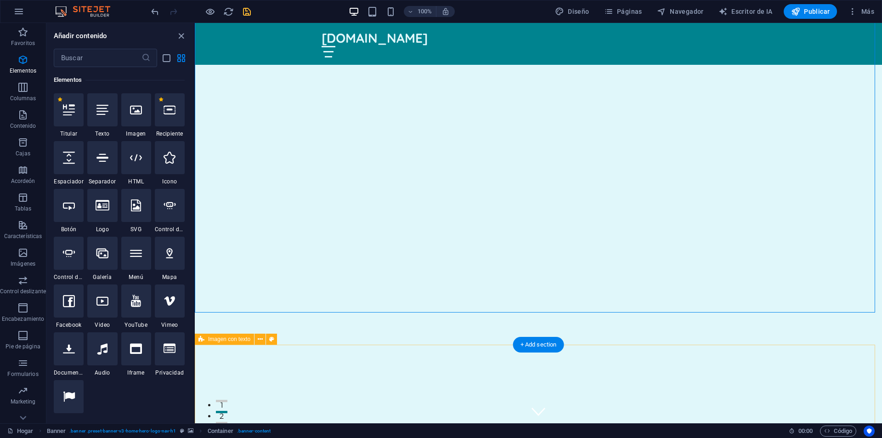
scroll to position [92, 0]
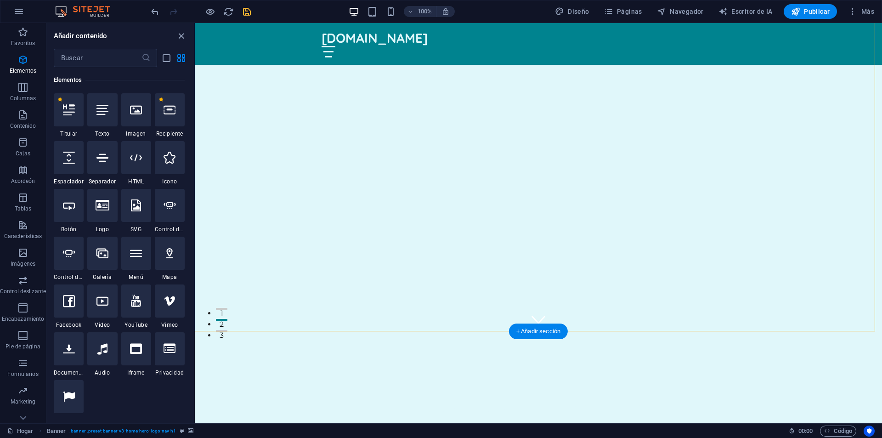
click at [240, 329] on div "Imagen con texto" at bounding box center [224, 325] width 59 height 11
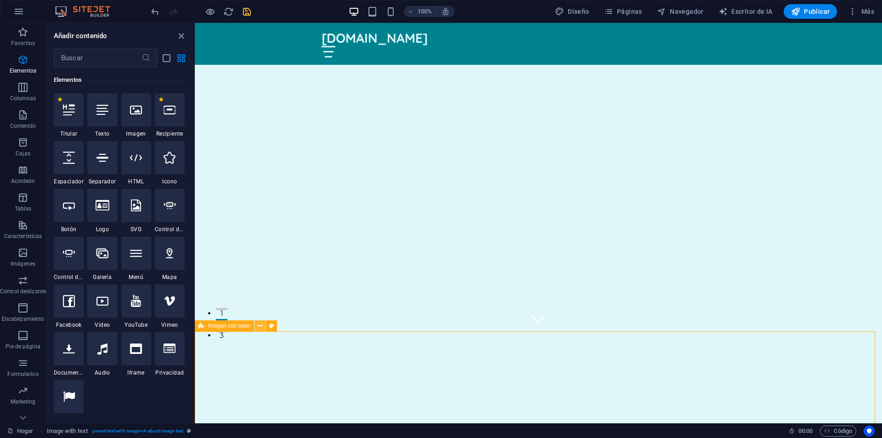
click at [261, 329] on icon at bounding box center [260, 326] width 5 height 10
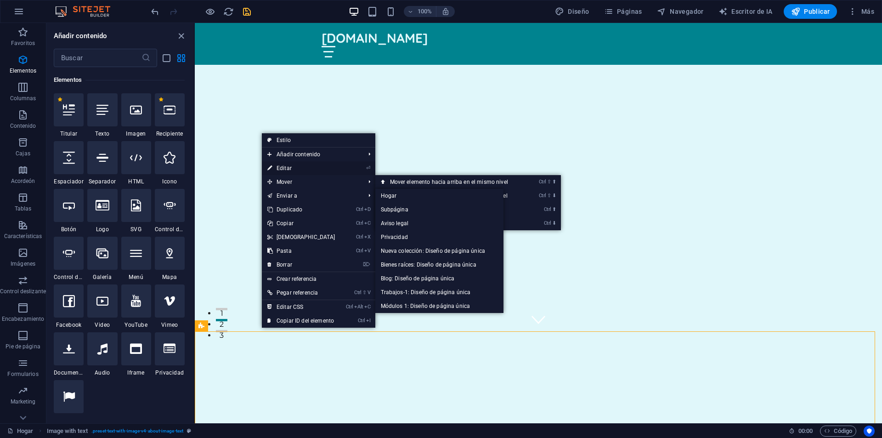
click at [294, 169] on link "⏎ Editar" at bounding box center [301, 168] width 79 height 14
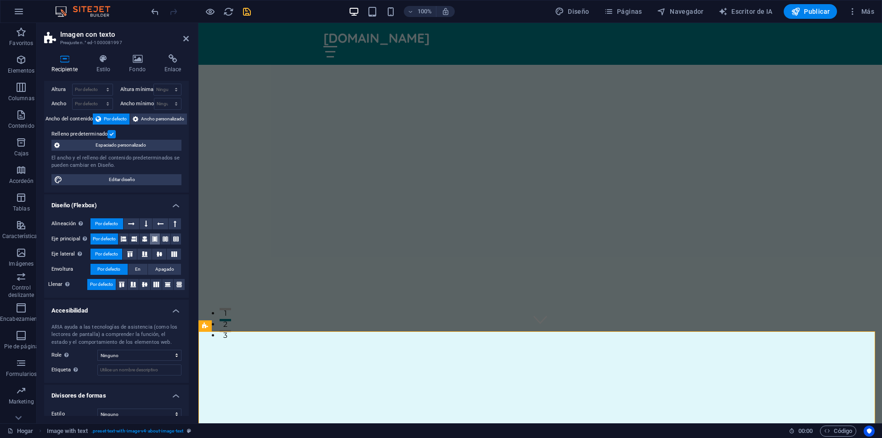
scroll to position [32, 0]
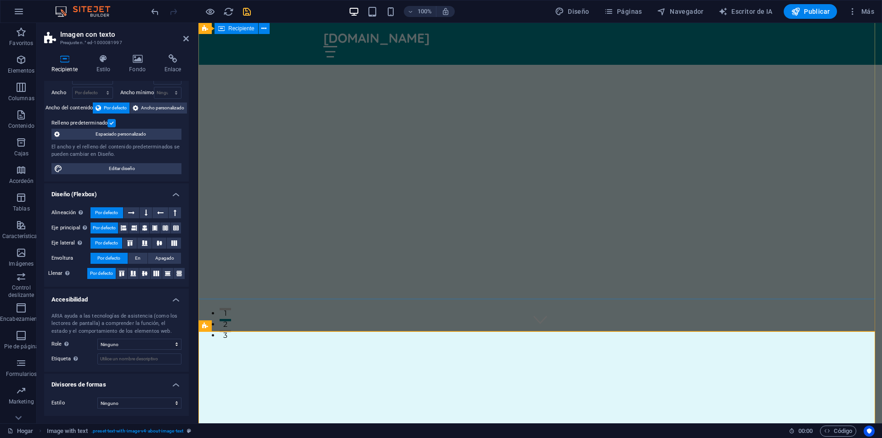
click at [669, 331] on div "¡Descubre el mundo con Indajani!" at bounding box center [541, 395] width 684 height 128
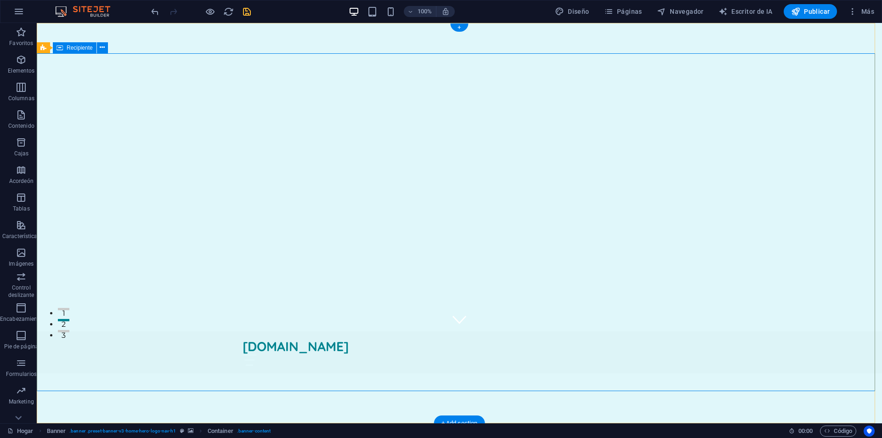
scroll to position [0, 0]
